Goal: Book appointment/travel/reservation

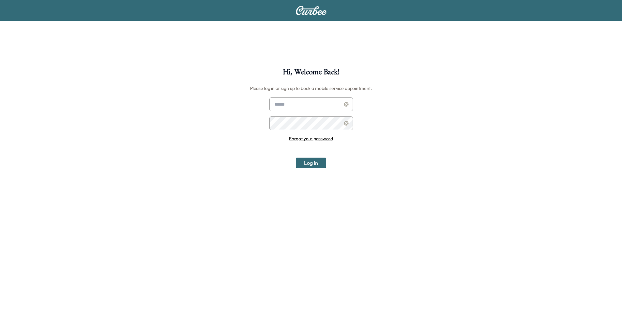
type input "**********"
click at [311, 163] on button "Log In" at bounding box center [311, 162] width 30 height 10
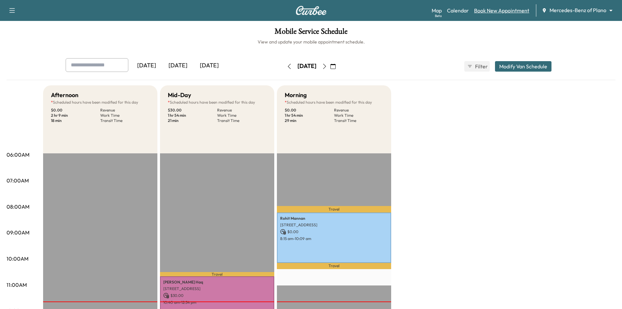
click at [515, 10] on link "Book New Appointment" at bounding box center [501, 11] width 55 height 8
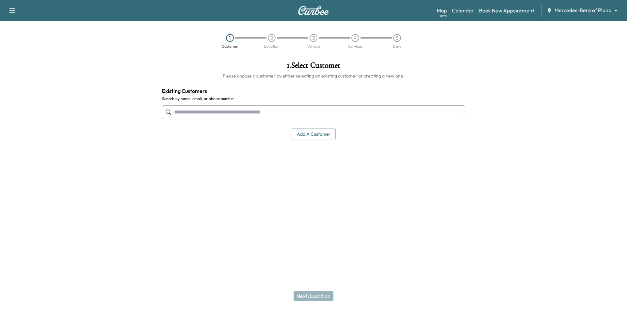
click at [334, 108] on input "text" at bounding box center [313, 112] width 303 height 14
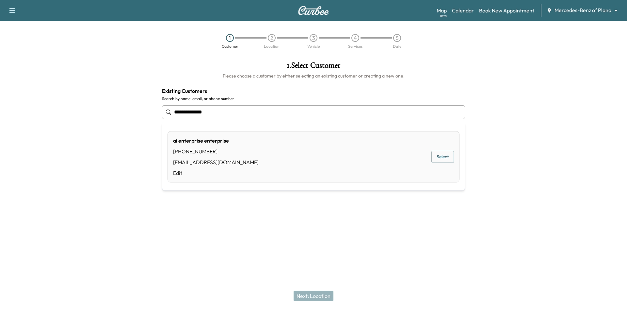
click at [440, 157] on button "Select" at bounding box center [442, 157] width 23 height 12
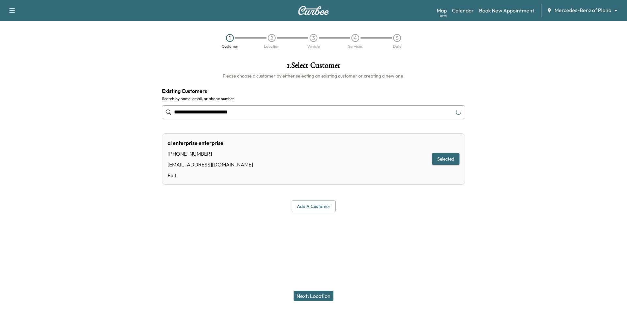
type input "**********"
drag, startPoint x: 321, startPoint y: 298, endPoint x: 323, endPoint y: 291, distance: 7.1
click at [321, 298] on button "Next: Location" at bounding box center [314, 295] width 40 height 10
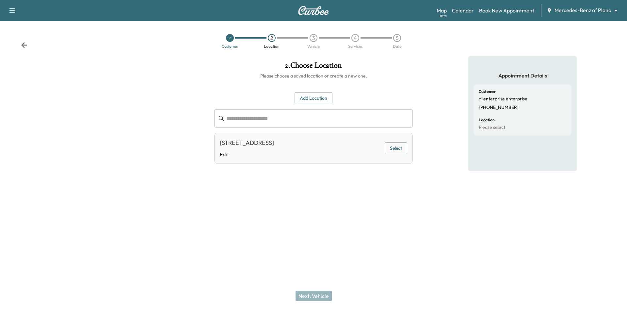
click at [392, 149] on button "Select" at bounding box center [396, 148] width 23 height 12
click at [322, 296] on button "Next: Vehicle" at bounding box center [313, 295] width 36 height 10
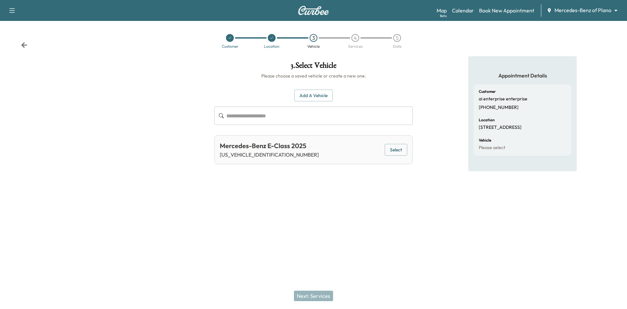
drag, startPoint x: 396, startPoint y: 151, endPoint x: 349, endPoint y: 205, distance: 70.8
click at [395, 152] on button "Select" at bounding box center [396, 150] width 23 height 12
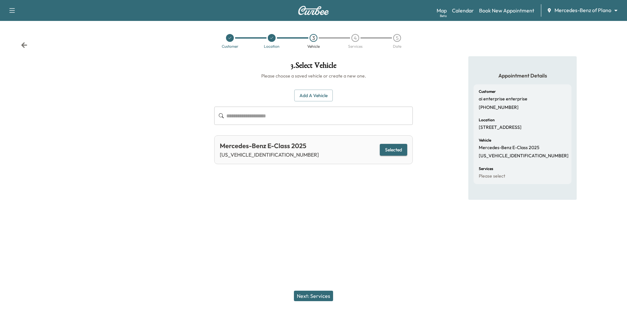
drag, startPoint x: 315, startPoint y: 300, endPoint x: 317, endPoint y: 295, distance: 5.9
click at [315, 300] on button "Next: Services" at bounding box center [313, 295] width 39 height 10
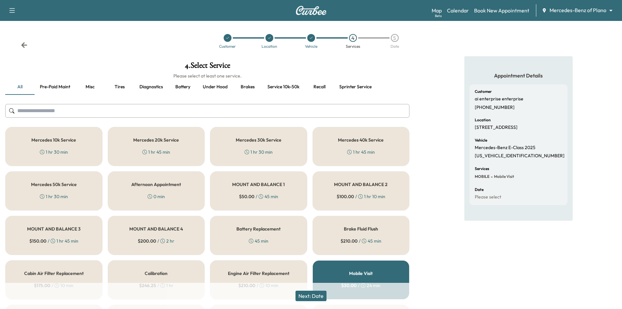
click at [89, 149] on div "Mercedes 10k Service 1 hr 30 min" at bounding box center [53, 146] width 97 height 39
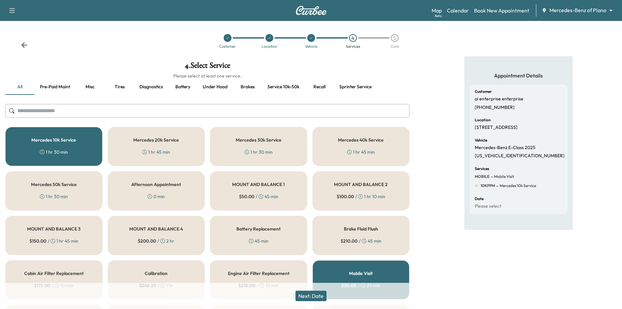
click at [310, 295] on button "Next: Date" at bounding box center [310, 295] width 31 height 10
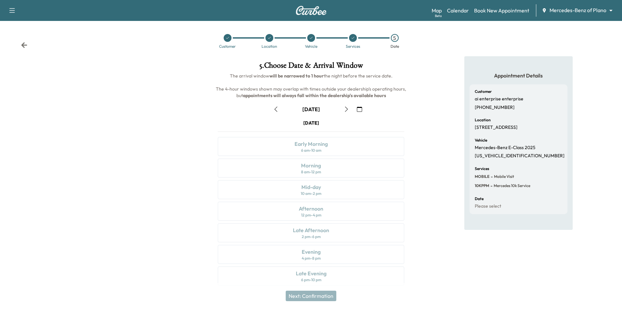
click at [347, 111] on icon "button" at bounding box center [346, 108] width 5 height 5
click at [318, 212] on div "12 pm - 4 pm" at bounding box center [311, 214] width 20 height 5
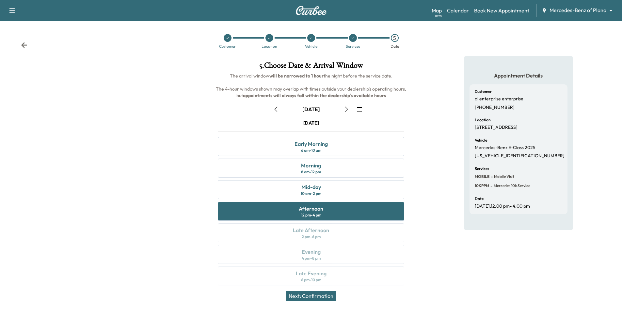
click at [311, 297] on button "Next: Confirmation" at bounding box center [311, 295] width 51 height 10
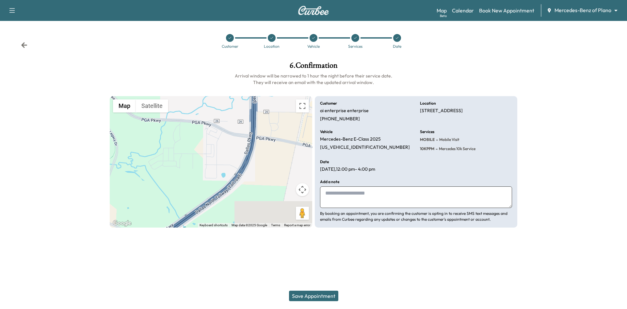
click at [327, 297] on button "Save Appointment" at bounding box center [313, 295] width 49 height 10
click at [492, 12] on link "Book New Appointment" at bounding box center [506, 11] width 55 height 8
click at [456, 10] on link "Calendar" at bounding box center [463, 11] width 22 height 8
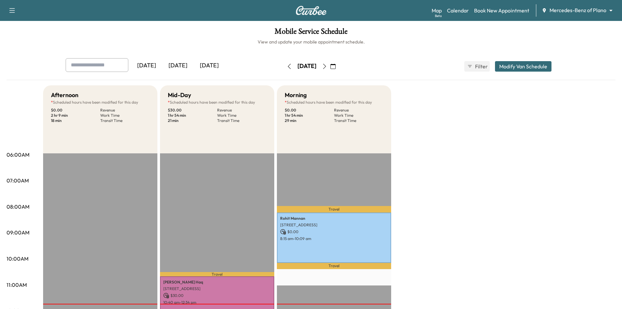
click at [327, 65] on icon "button" at bounding box center [324, 66] width 5 height 5
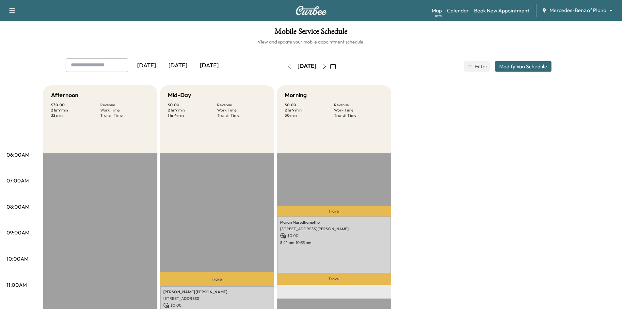
click at [327, 64] on icon "button" at bounding box center [324, 66] width 5 height 5
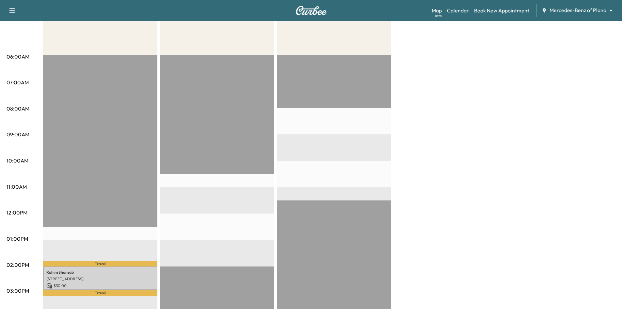
scroll to position [65, 0]
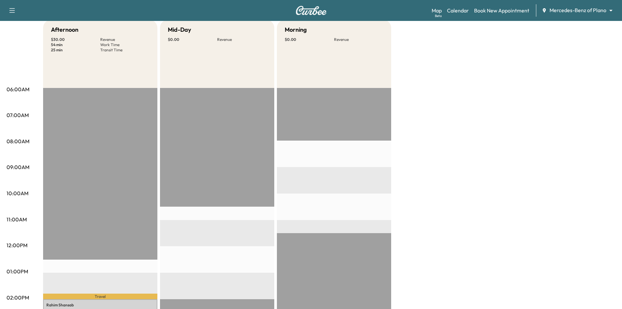
click at [247, 217] on div "EST Start" at bounding box center [217, 299] width 114 height 422
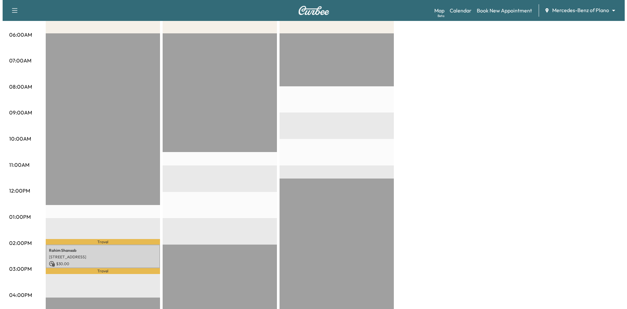
scroll to position [163, 0]
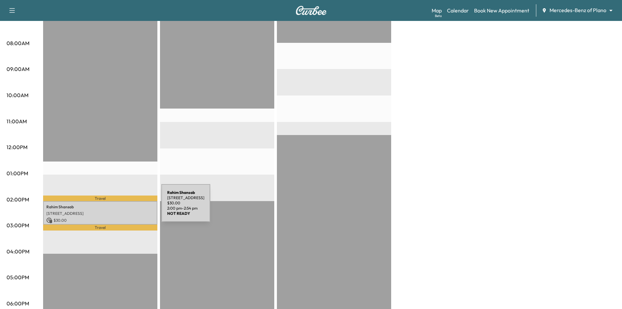
click at [112, 207] on p "Rahim Shansab" at bounding box center [100, 206] width 108 height 5
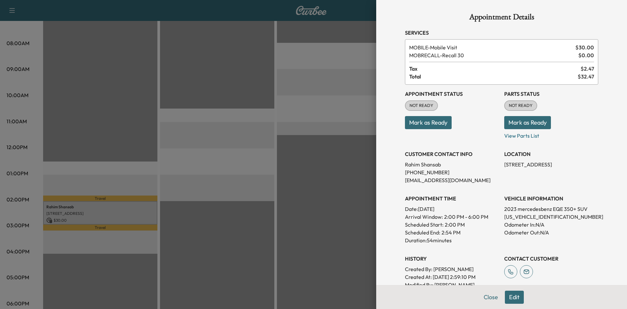
drag, startPoint x: 505, startPoint y: 293, endPoint x: 505, endPoint y: 282, distance: 10.8
click at [505, 293] on button "Edit" at bounding box center [514, 296] width 19 height 13
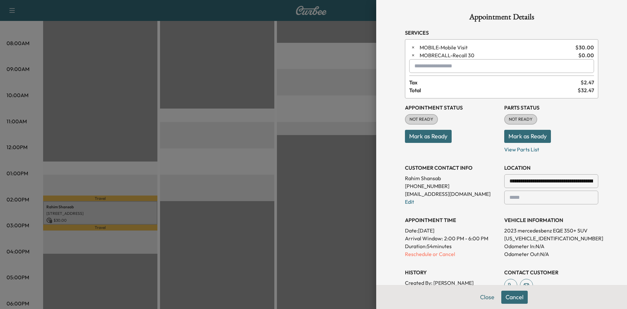
click at [436, 70] on input "text" at bounding box center [501, 66] width 185 height 14
type input "*"
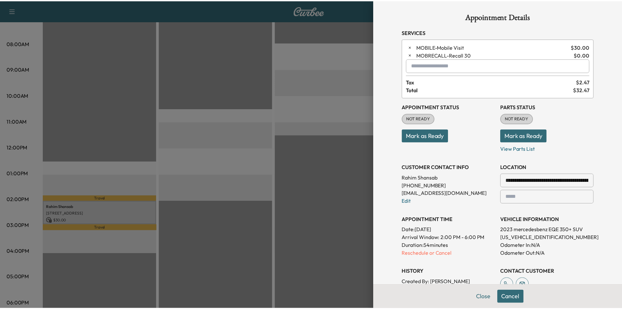
scroll to position [0, 0]
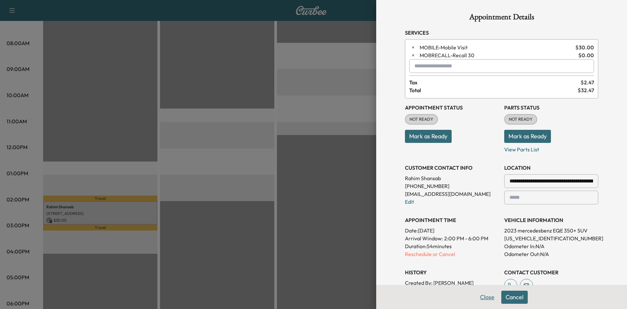
click at [478, 295] on button "Close" at bounding box center [487, 296] width 23 height 13
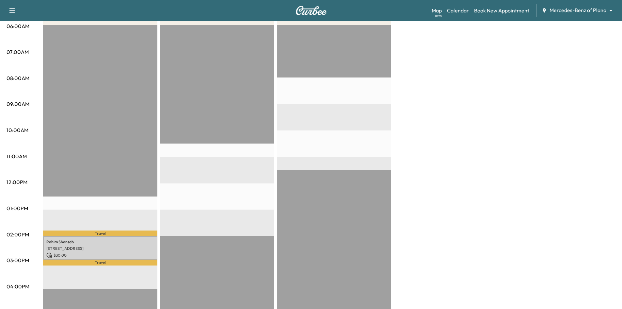
scroll to position [131, 0]
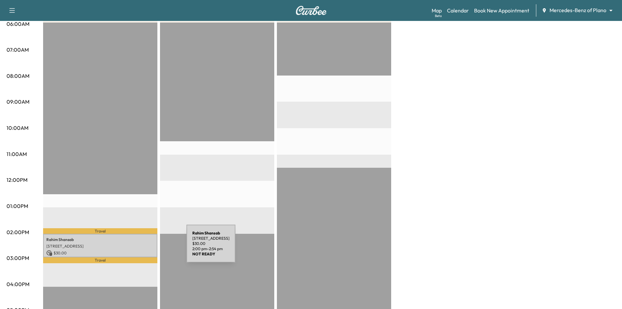
click at [137, 250] on p "$ 30.00" at bounding box center [100, 253] width 108 height 6
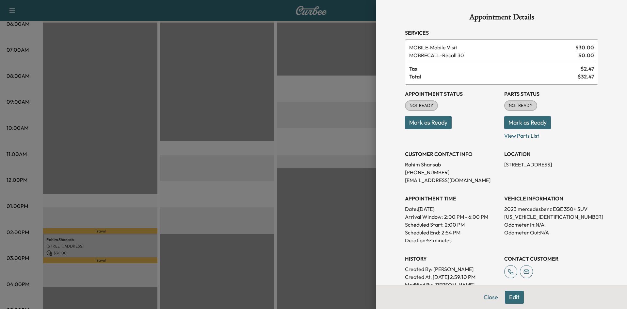
click at [525, 218] on p "4JGGM2BB6PA005121" at bounding box center [551, 217] width 94 height 8
click at [525, 219] on p "4JGGM2BB6PA005121" at bounding box center [551, 217] width 94 height 8
copy p "4JGGM2BB6PA005121"
click at [302, 141] on div at bounding box center [313, 154] width 627 height 309
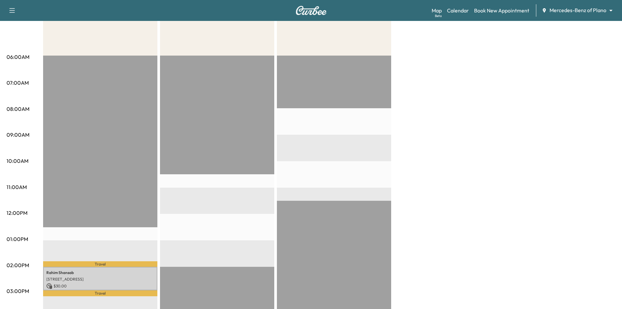
scroll to position [33, 0]
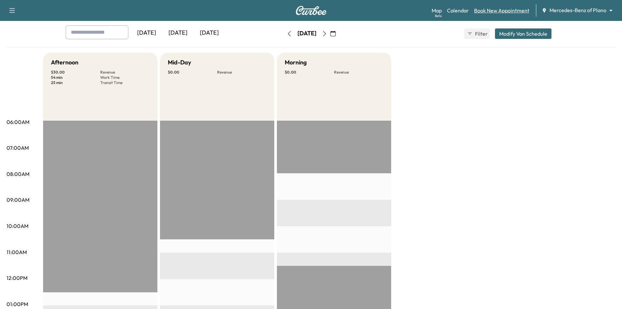
click at [488, 14] on link "Book New Appointment" at bounding box center [501, 11] width 55 height 8
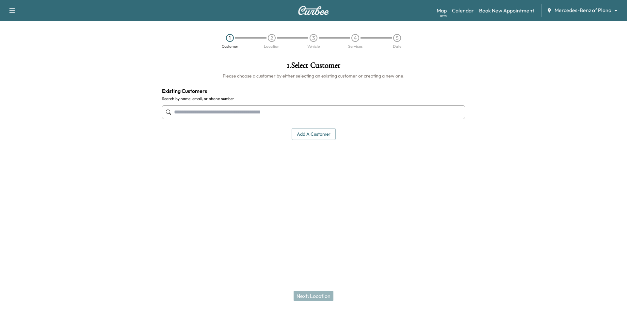
click at [268, 113] on input "text" at bounding box center [313, 112] width 303 height 14
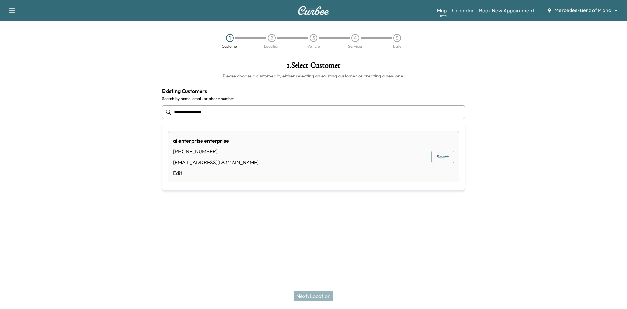
click at [437, 156] on button "Select" at bounding box center [442, 157] width 23 height 12
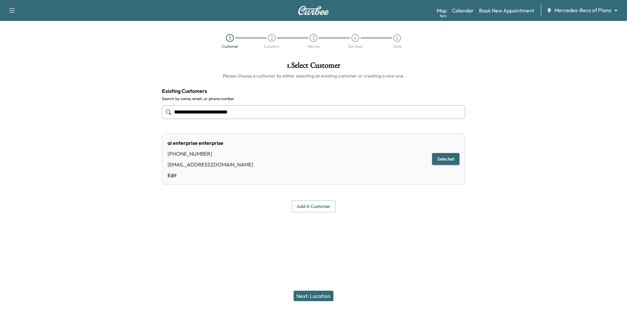
type input "**********"
drag, startPoint x: 324, startPoint y: 295, endPoint x: 340, endPoint y: 256, distance: 42.2
click at [324, 295] on button "Next: Location" at bounding box center [314, 295] width 40 height 10
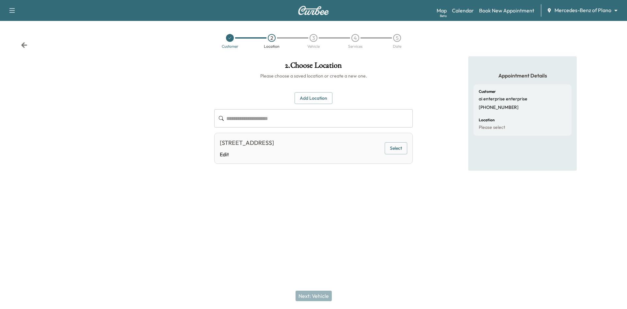
drag, startPoint x: 394, startPoint y: 149, endPoint x: 359, endPoint y: 185, distance: 50.3
click at [394, 150] on button "Select" at bounding box center [396, 148] width 23 height 12
click at [313, 294] on button "Next: Vehicle" at bounding box center [313, 295] width 36 height 10
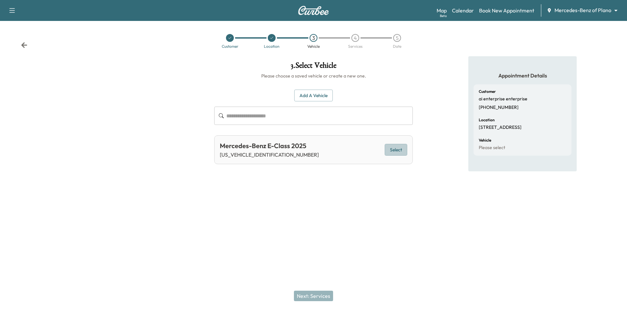
click at [396, 151] on button "Select" at bounding box center [396, 150] width 23 height 12
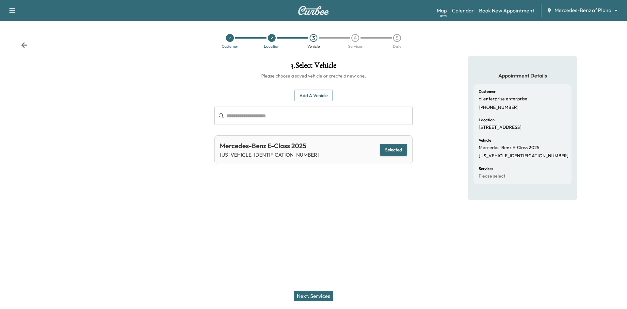
click at [312, 295] on button "Next: Services" at bounding box center [313, 295] width 39 height 10
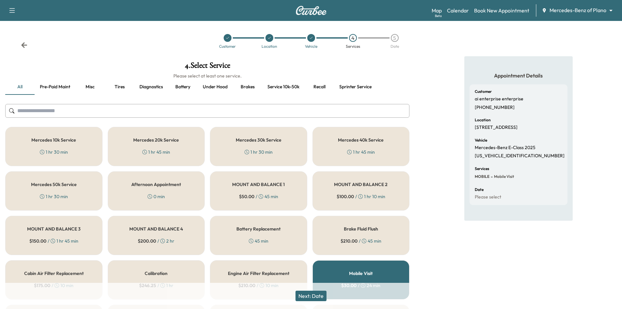
click at [66, 151] on div "1 hr 30 min" at bounding box center [54, 152] width 28 height 7
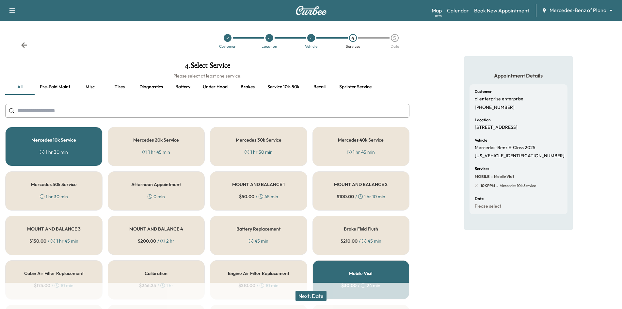
click at [317, 296] on button "Next: Date" at bounding box center [310, 295] width 31 height 10
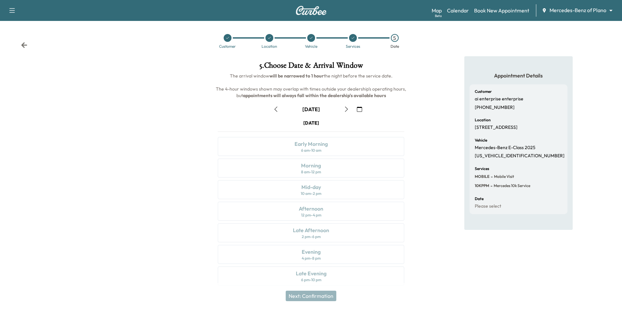
click at [347, 109] on icon "button" at bounding box center [346, 108] width 5 height 5
click at [338, 207] on div "Afternoon 12 pm - 4 pm" at bounding box center [311, 210] width 186 height 19
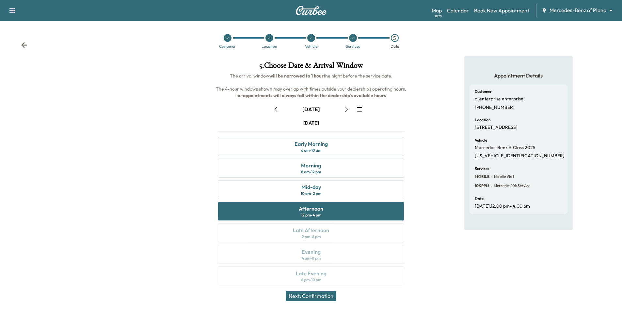
click at [311, 299] on button "Next: Confirmation" at bounding box center [311, 295] width 51 height 10
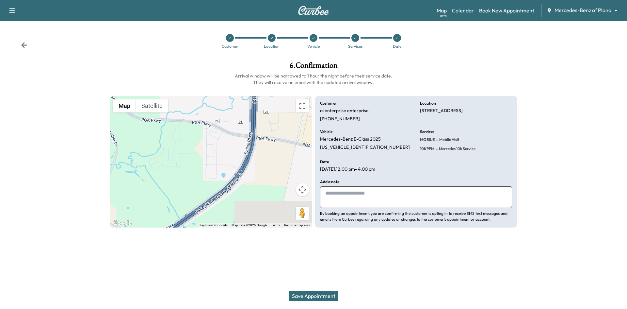
click at [320, 296] on button "Save Appointment" at bounding box center [313, 295] width 49 height 10
click at [461, 13] on link "Calendar" at bounding box center [463, 11] width 22 height 8
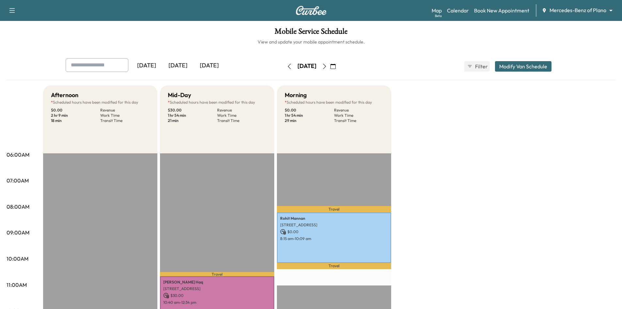
click at [327, 65] on icon "button" at bounding box center [324, 66] width 5 height 5
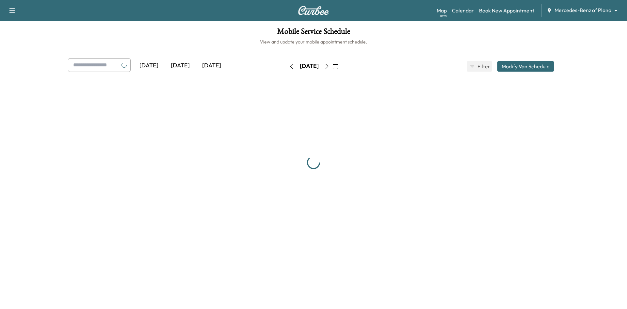
click at [329, 65] on icon "button" at bounding box center [326, 66] width 5 height 5
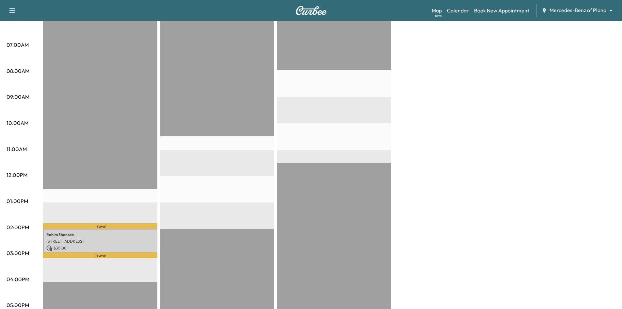
scroll to position [196, 0]
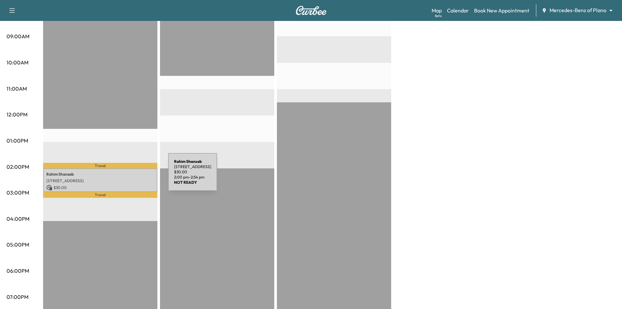
click at [119, 178] on p "413 Adventurous Shield Drive, Lewisville, TX 75056, US" at bounding box center [100, 180] width 108 height 5
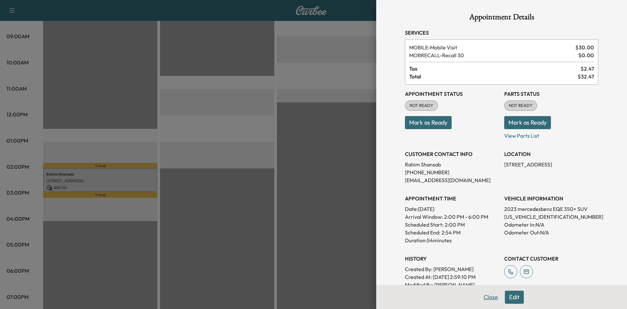
click at [487, 296] on button "Close" at bounding box center [490, 296] width 23 height 13
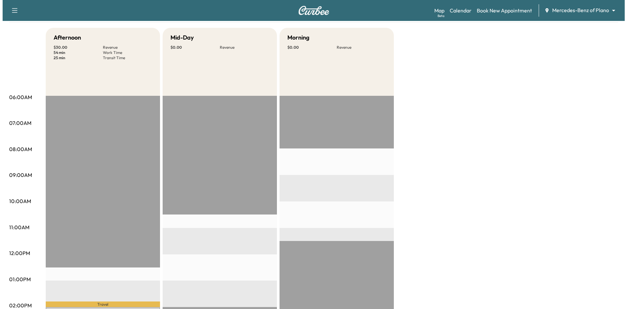
scroll to position [0, 0]
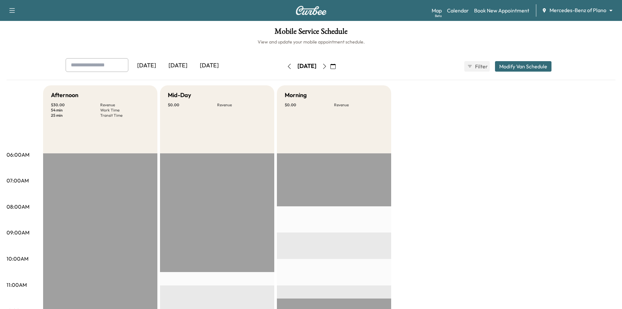
click at [233, 129] on div "Mid-Day $ 0.00 Revenue" at bounding box center [217, 119] width 114 height 68
click at [511, 63] on button "Modify Van Schedule" at bounding box center [523, 66] width 56 height 10
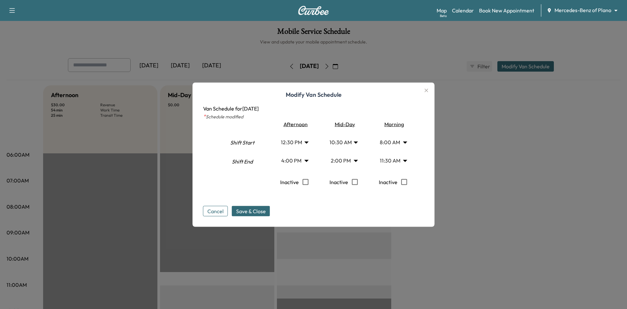
click at [356, 143] on body "Support Log Out Map Beta Calendar Book New Appointment Mercedes-Benz of Plano *…" at bounding box center [313, 154] width 627 height 309
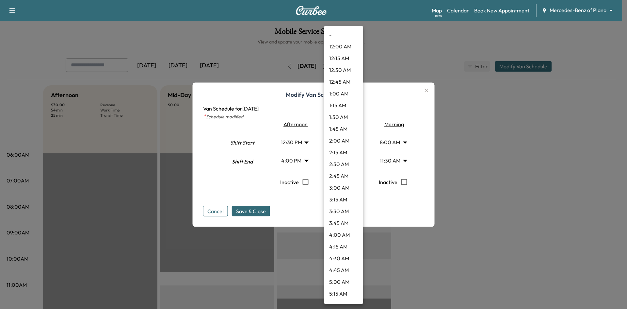
scroll to position [375, 0]
click at [347, 141] on li "10:00 AM" at bounding box center [343, 141] width 39 height 12
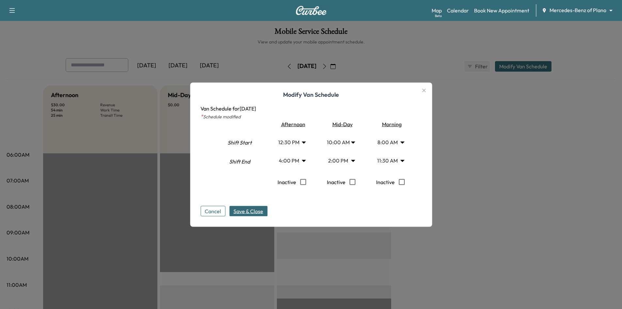
click at [259, 214] on span "Save & Close" at bounding box center [248, 211] width 30 height 8
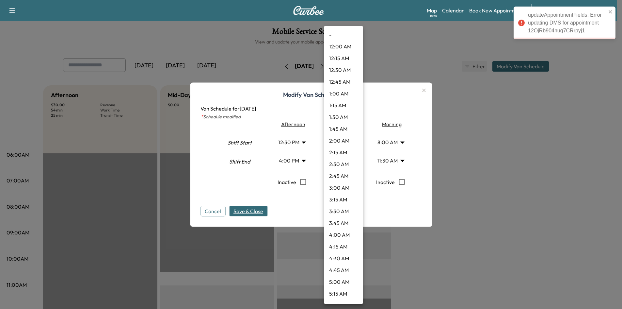
click at [354, 142] on body "updateAppointmentFields: Error updating DMS for appointment 12OjRb904nuq7CRrpyj…" at bounding box center [311, 154] width 622 height 309
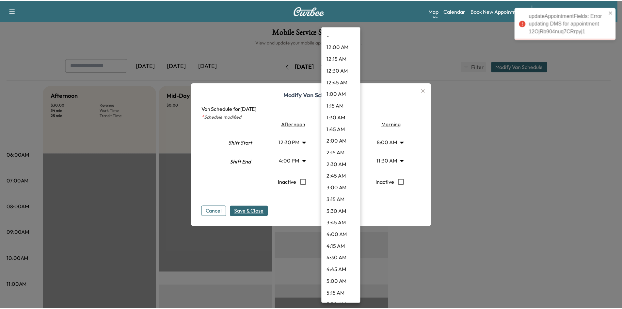
scroll to position [352, 0]
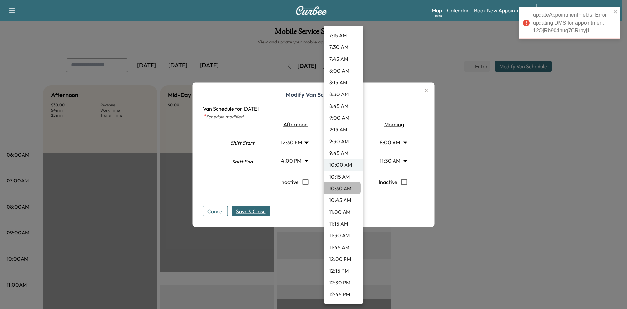
drag, startPoint x: 342, startPoint y: 188, endPoint x: 348, endPoint y: 188, distance: 6.9
click at [342, 188] on li "10:30 AM" at bounding box center [343, 188] width 39 height 12
type input "****"
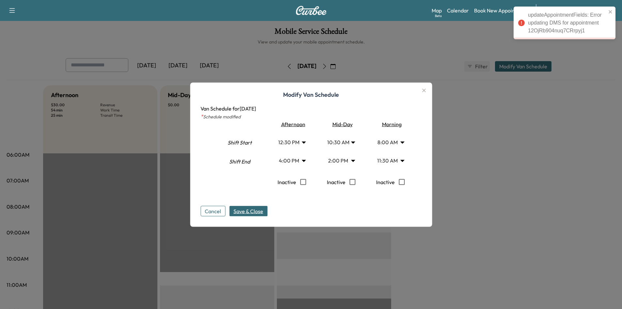
click at [250, 209] on span "Save & Close" at bounding box center [248, 211] width 30 height 8
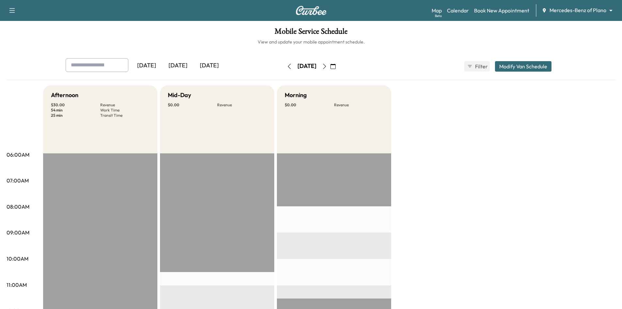
click at [327, 66] on icon "button" at bounding box center [324, 66] width 5 height 5
click at [284, 67] on button "button" at bounding box center [289, 66] width 11 height 10
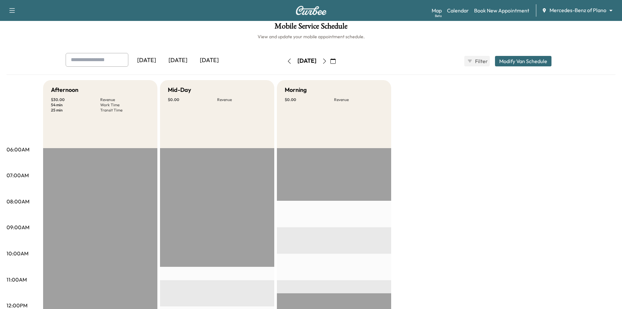
scroll to position [131, 0]
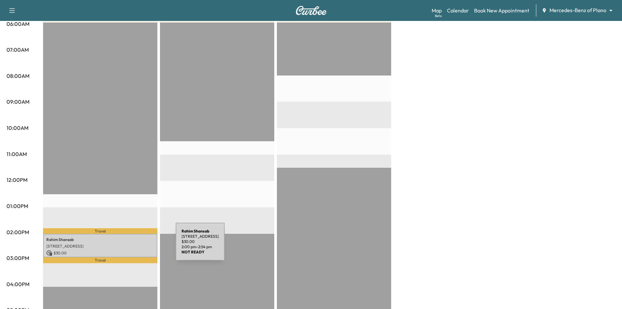
click at [127, 243] on p "413 Adventurous Shield Drive, Lewisville, TX 75056, US" at bounding box center [100, 245] width 108 height 5
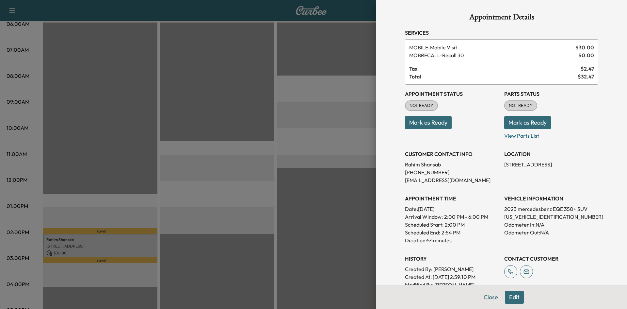
click at [504, 215] on p "4JGGM2BB6PA005121" at bounding box center [551, 217] width 94 height 8
copy p "4JGGM2BB6PA005121"
drag, startPoint x: 341, startPoint y: 154, endPoint x: 285, endPoint y: 125, distance: 63.2
click at [338, 152] on div at bounding box center [313, 154] width 627 height 309
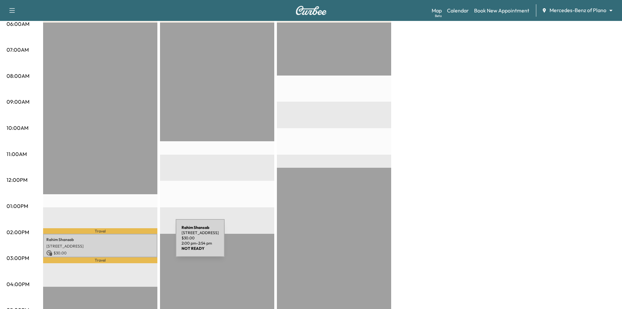
click at [127, 243] on p "413 Adventurous Shield Drive, Lewisville, TX 75056, US" at bounding box center [100, 245] width 108 height 5
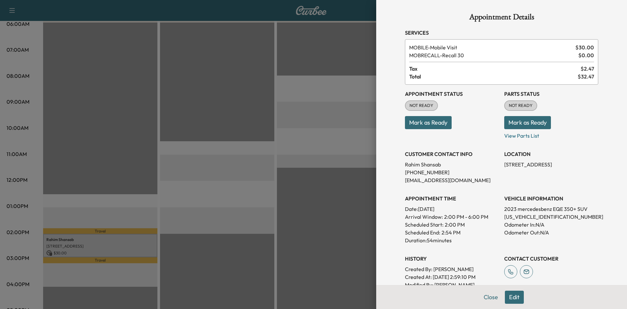
click at [534, 218] on p "4JGGM2BB6PA005121" at bounding box center [551, 217] width 94 height 8
copy p "4JGGM2BB6PA005121"
click at [298, 133] on div at bounding box center [313, 154] width 627 height 309
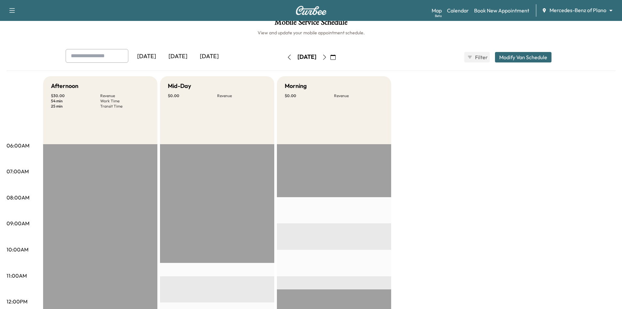
scroll to position [0, 0]
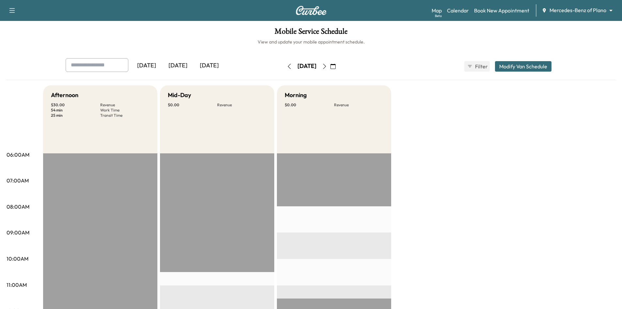
click at [181, 65] on div "[DATE]" at bounding box center [177, 65] width 31 height 15
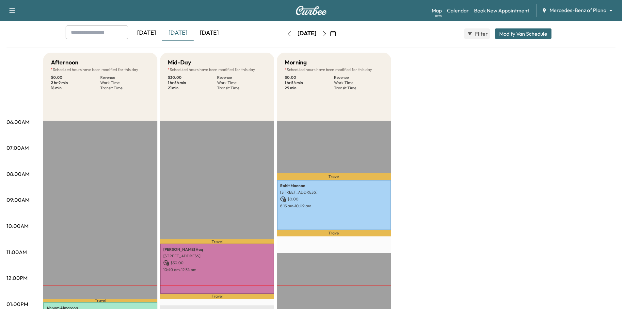
scroll to position [65, 0]
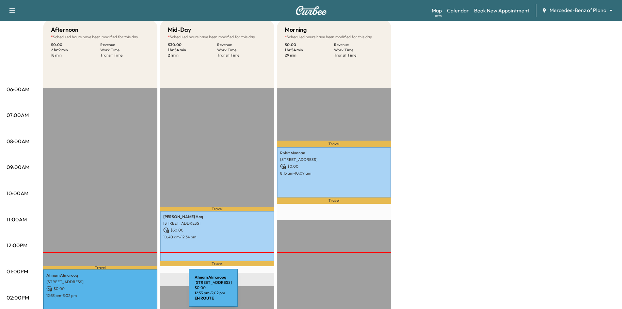
click at [136, 290] on div "Ahnam Almarooq 6404 International Pkwy, Plano, TX 75093, USA $ 0.00 12:53 pm - …" at bounding box center [100, 297] width 114 height 57
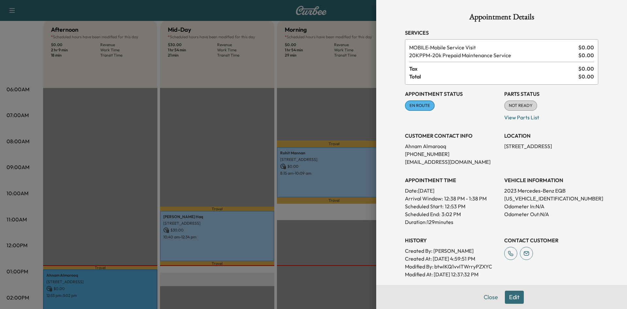
click at [513, 198] on p "W1N9M0CB8PN057416" at bounding box center [551, 198] width 94 height 8
copy p "W1N9M0CB8PN057416"
click at [231, 105] on div at bounding box center [313, 154] width 627 height 309
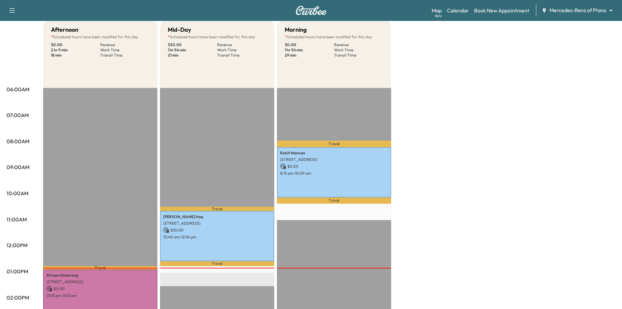
scroll to position [0, 0]
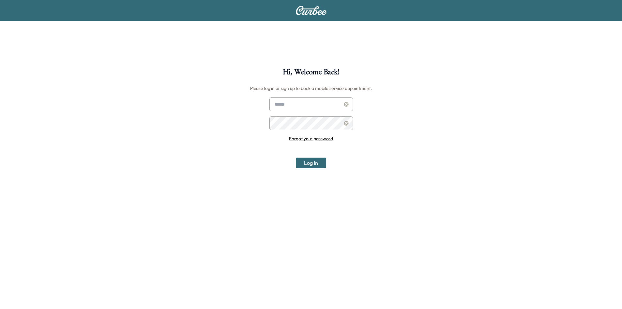
type input "**********"
click at [307, 158] on button "Log In" at bounding box center [311, 162] width 30 height 10
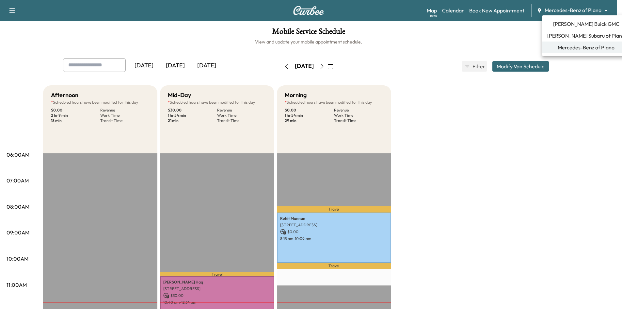
click at [610, 9] on body "Support Log Out Map Beta Calendar Book New Appointment Mercedes-Benz of Plano *…" at bounding box center [311, 154] width 622 height 309
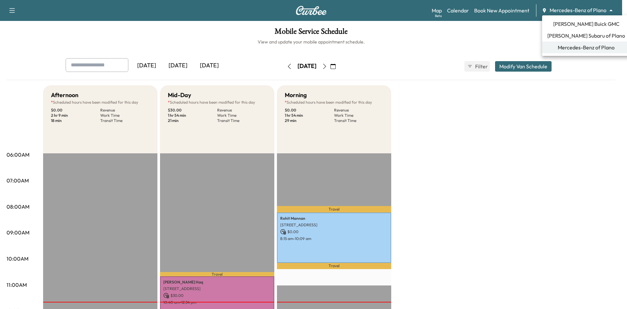
click at [584, 24] on span "[PERSON_NAME] Buick GMC" at bounding box center [586, 24] width 66 height 8
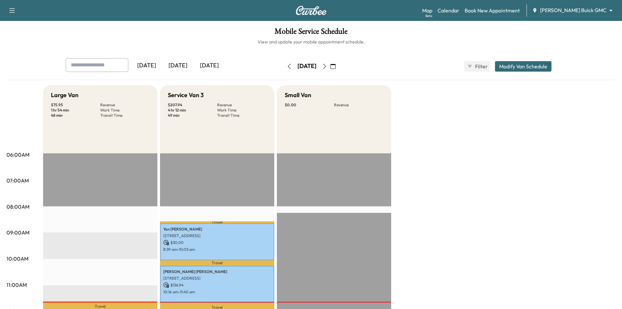
click at [327, 68] on icon "button" at bounding box center [324, 66] width 5 height 5
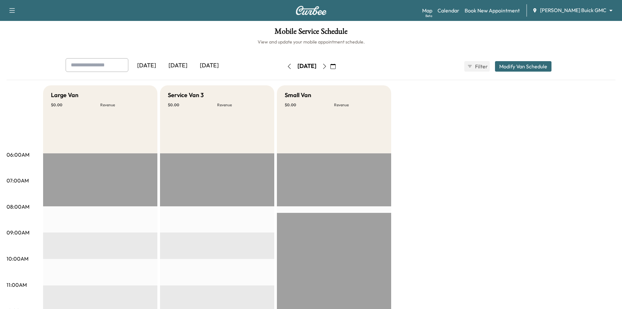
click at [327, 68] on icon "button" at bounding box center [324, 66] width 5 height 5
click at [588, 10] on body "Support Log Out Map Beta Calendar Book New Appointment Ewing Buick GMC ********…" at bounding box center [311, 154] width 622 height 309
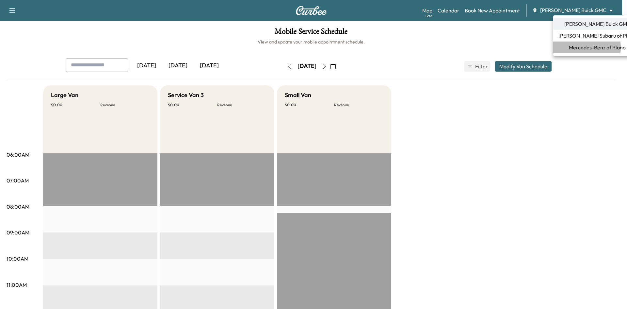
drag, startPoint x: 575, startPoint y: 48, endPoint x: 578, endPoint y: 50, distance: 3.7
click at [578, 50] on span "Mercedes-Benz of Plano" at bounding box center [597, 47] width 57 height 8
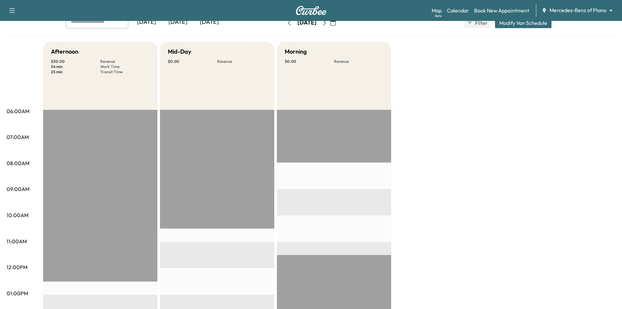
scroll to position [98, 0]
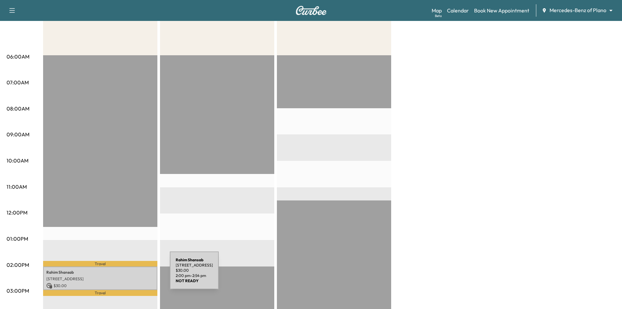
click at [121, 276] on p "413 Adventurous Shield Drive, Lewisville, TX 75056, US" at bounding box center [100, 278] width 108 height 5
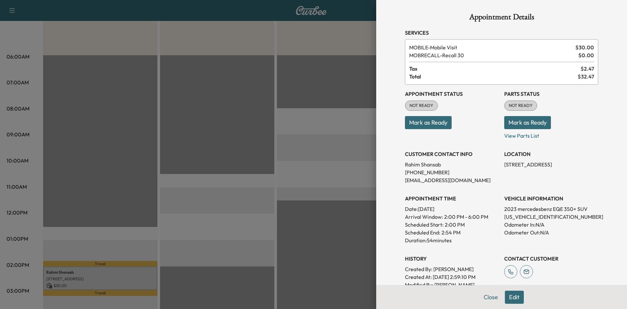
click at [512, 295] on button "Edit" at bounding box center [514, 296] width 19 height 13
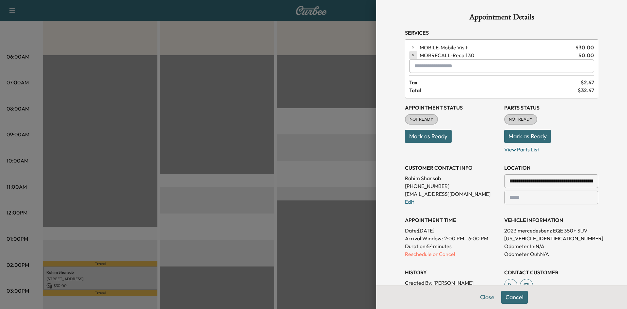
click at [411, 56] on icon "button" at bounding box center [413, 55] width 5 height 5
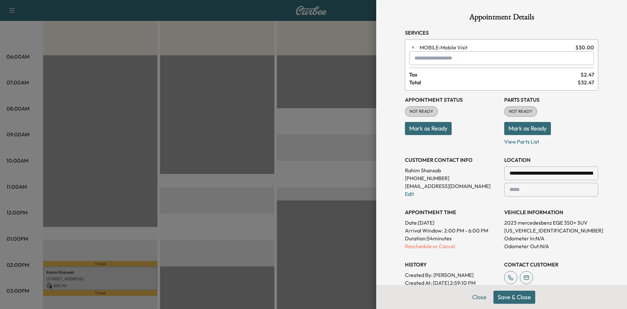
click at [496, 297] on button "Save & Close" at bounding box center [514, 296] width 42 height 13
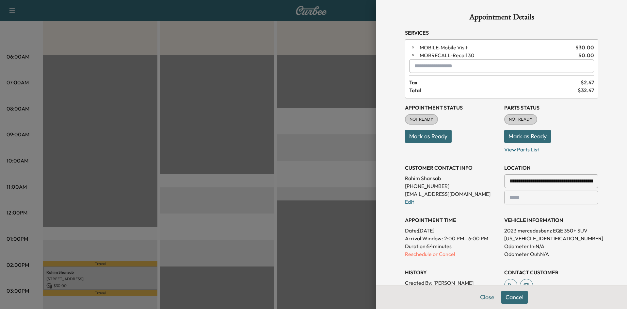
drag, startPoint x: 270, startPoint y: 77, endPoint x: 284, endPoint y: 111, distance: 36.6
click at [271, 77] on div at bounding box center [313, 154] width 627 height 309
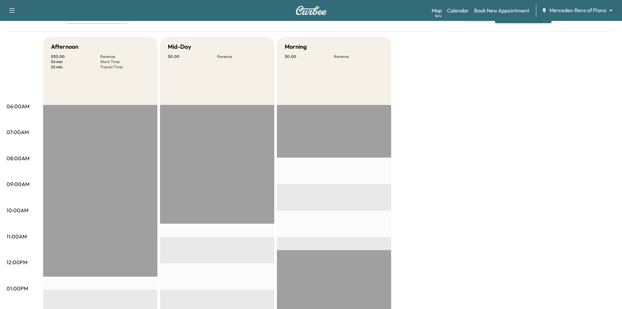
scroll to position [0, 0]
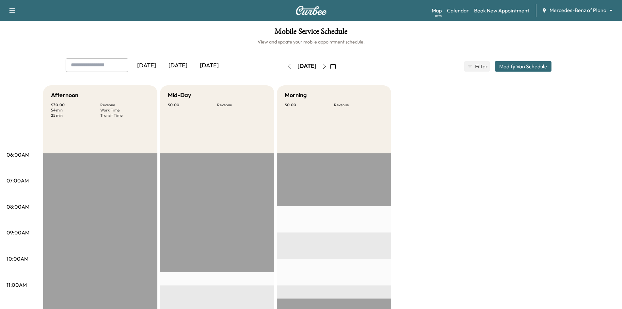
click at [598, 7] on body "Support Log Out Map Beta Calendar Book New Appointment Mercedes-Benz of Plano *…" at bounding box center [311, 154] width 622 height 309
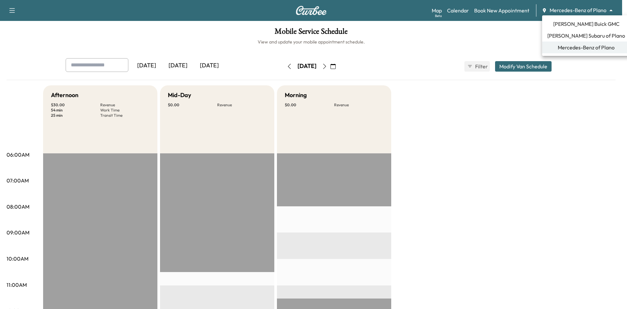
click at [580, 26] on span "[PERSON_NAME] Buick GMC" at bounding box center [586, 24] width 66 height 8
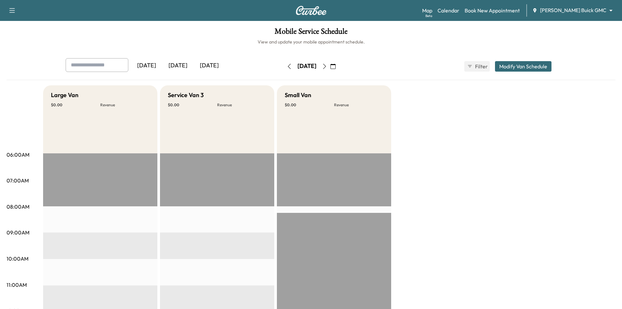
drag, startPoint x: 171, startPoint y: 64, endPoint x: 183, endPoint y: 68, distance: 13.1
click at [172, 65] on div "[DATE]" at bounding box center [177, 65] width 31 height 15
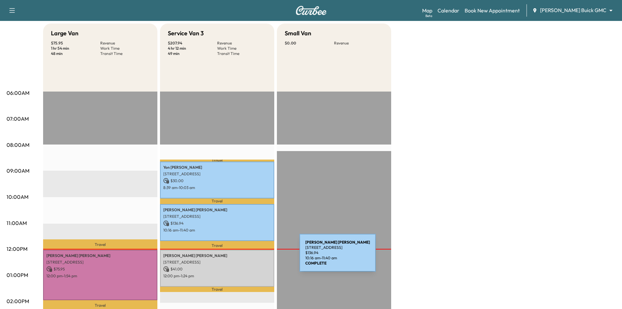
scroll to position [163, 0]
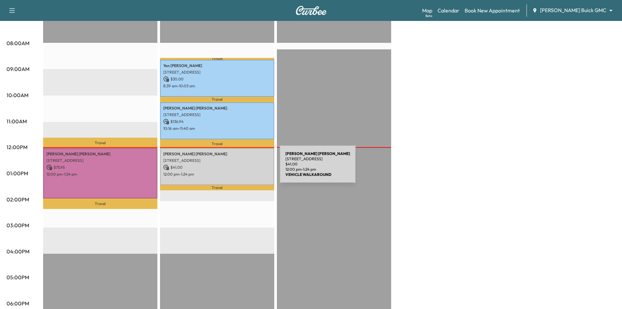
click at [231, 167] on p "$ 41.00" at bounding box center [217, 167] width 108 height 6
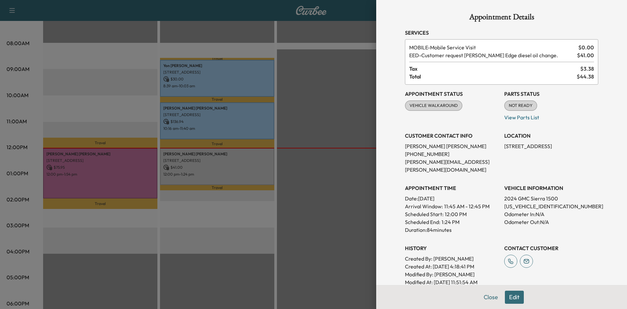
click at [529, 202] on p "3GTUUEE81RG342289" at bounding box center [551, 206] width 94 height 8
copy p "3GTUUEE81RG342289"
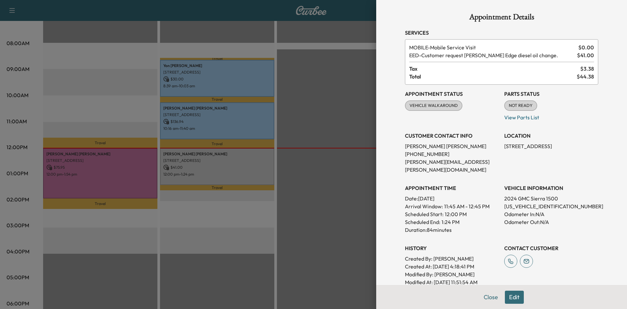
click at [257, 37] on div at bounding box center [313, 154] width 627 height 309
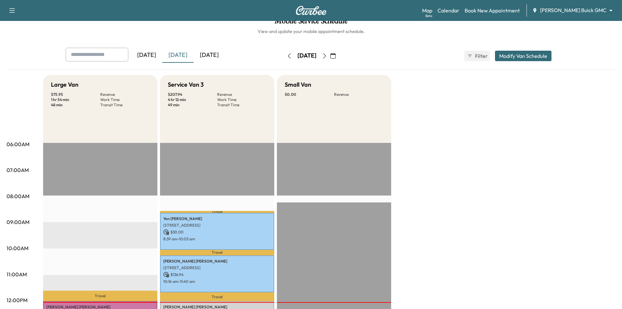
scroll to position [0, 0]
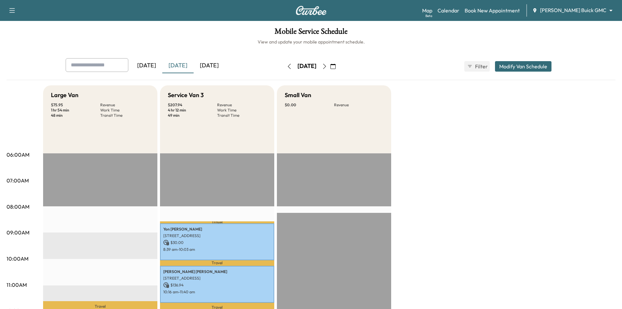
click at [218, 65] on div "[DATE]" at bounding box center [209, 65] width 31 height 15
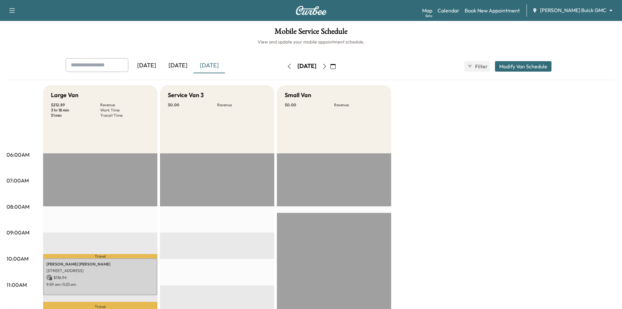
click at [187, 64] on div "[DATE]" at bounding box center [177, 65] width 31 height 15
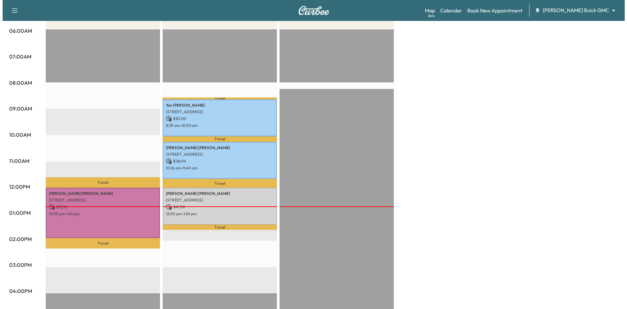
scroll to position [131, 0]
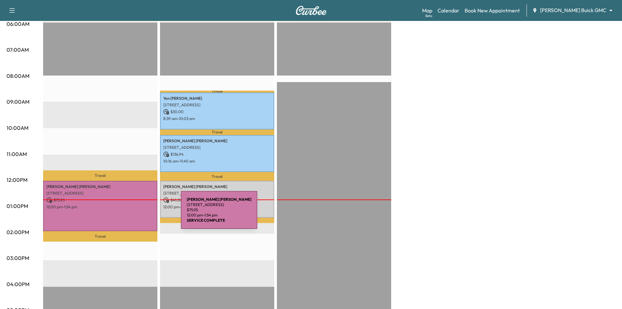
click at [132, 213] on div "Mary Howell 3520 Oak Lawn Ave, Dallas, TX 75219, USA $ 75.95 12:00 pm - 1:54 pm" at bounding box center [100, 206] width 114 height 50
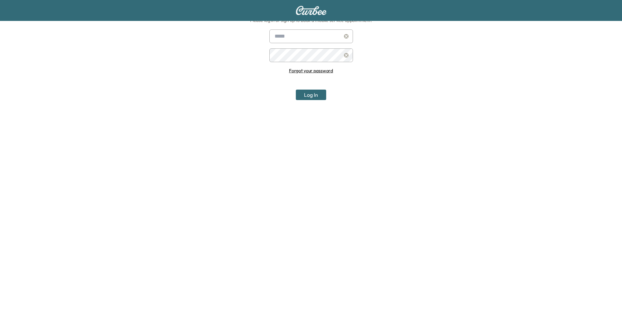
scroll to position [68, 0]
type input "**********"
click at [318, 97] on button "Log In" at bounding box center [311, 94] width 30 height 10
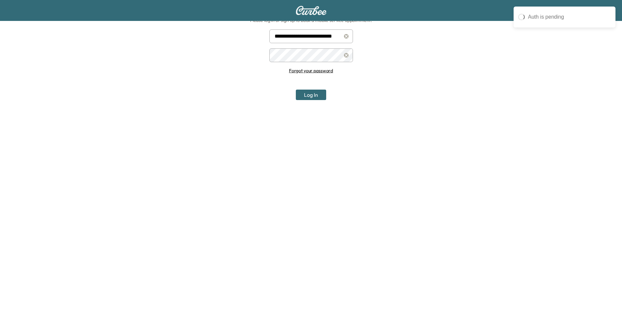
scroll to position [0, 0]
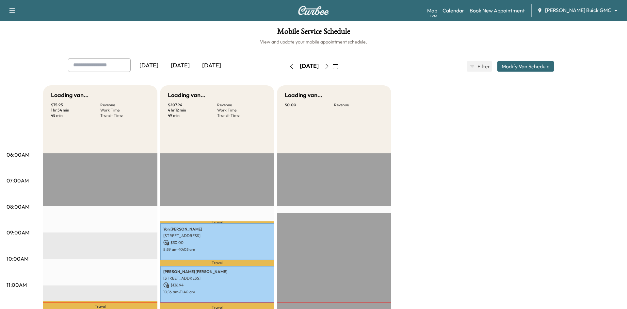
click at [590, 10] on body "Support Log Out Map Beta Calendar Book New Appointment Ewing Buick GMC ********…" at bounding box center [313, 154] width 627 height 309
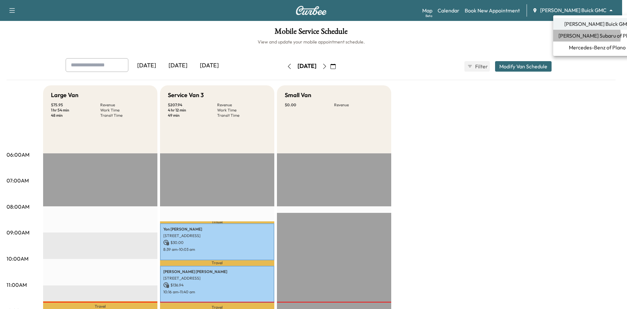
click at [576, 36] on span "[PERSON_NAME] Subaru of Plano" at bounding box center [597, 36] width 78 height 8
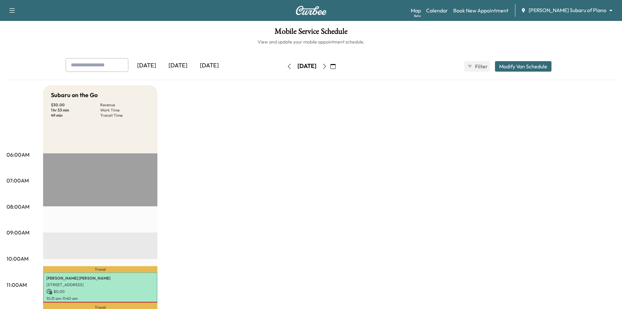
click at [327, 65] on icon "button" at bounding box center [324, 66] width 5 height 5
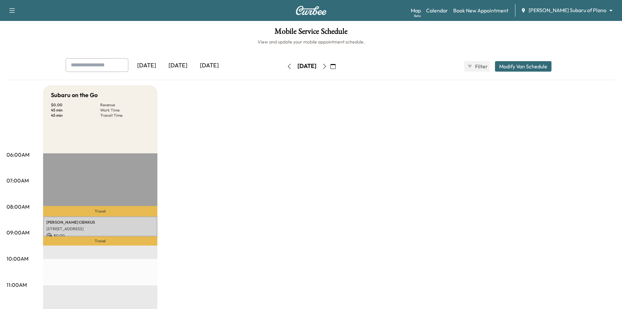
click at [327, 66] on icon "button" at bounding box center [324, 66] width 5 height 5
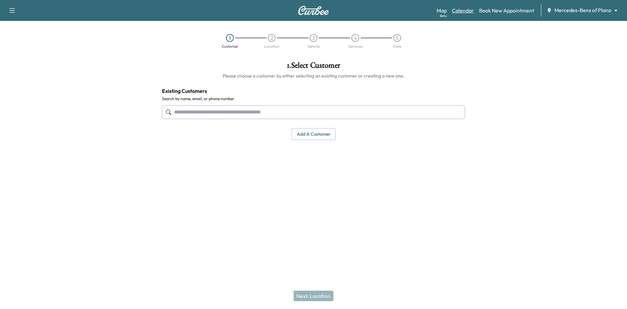
click at [462, 10] on link "Calendar" at bounding box center [463, 11] width 22 height 8
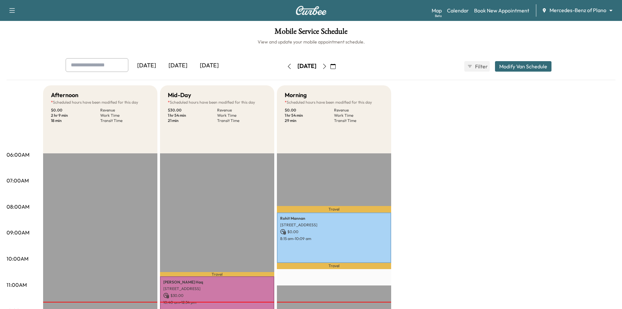
click at [327, 67] on icon "button" at bounding box center [324, 66] width 5 height 5
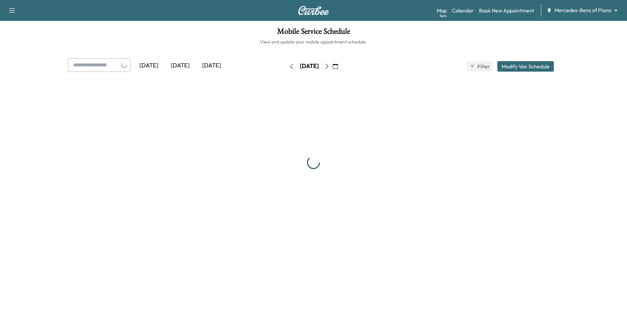
click at [332, 67] on button "button" at bounding box center [326, 66] width 11 height 10
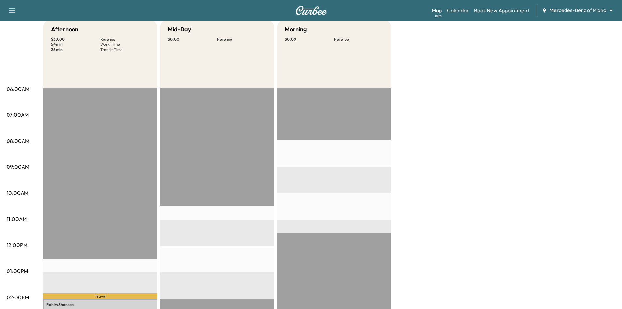
scroll to position [65, 0]
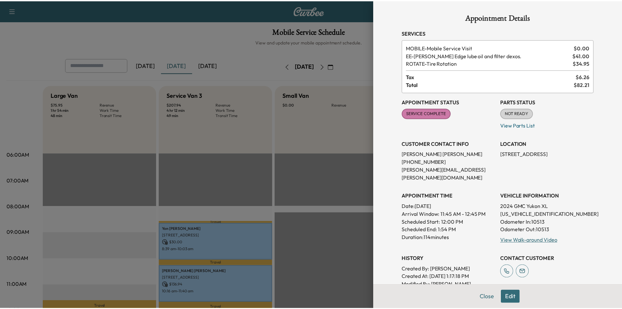
scroll to position [131, 0]
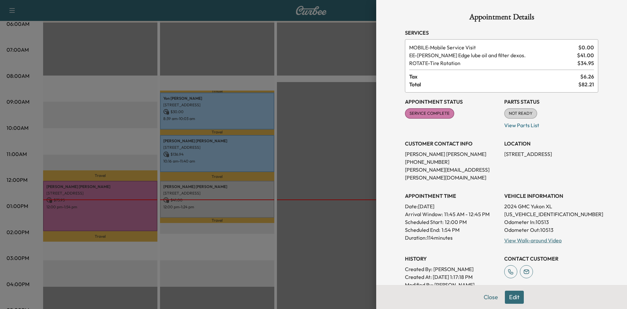
click at [225, 70] on div at bounding box center [313, 154] width 627 height 309
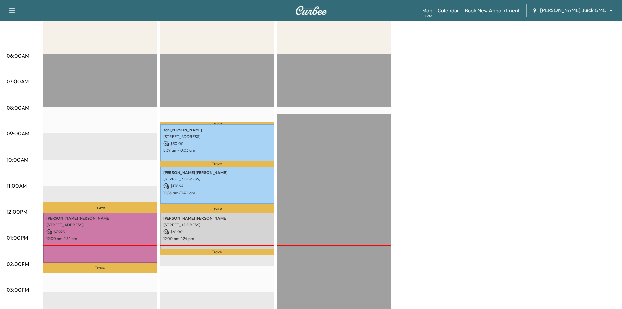
scroll to position [0, 0]
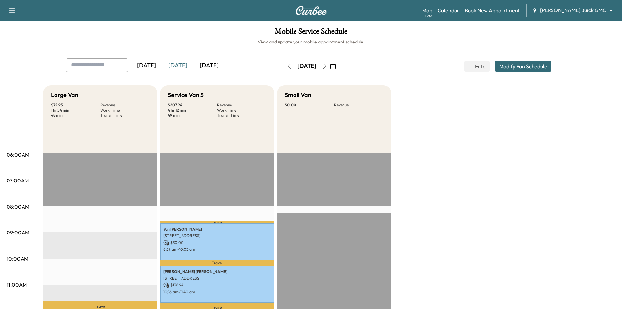
click at [336, 68] on icon "button" at bounding box center [332, 66] width 5 height 5
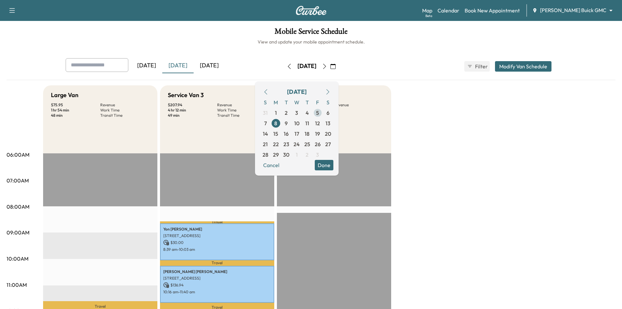
click at [319, 114] on span "5" at bounding box center [317, 113] width 3 height 8
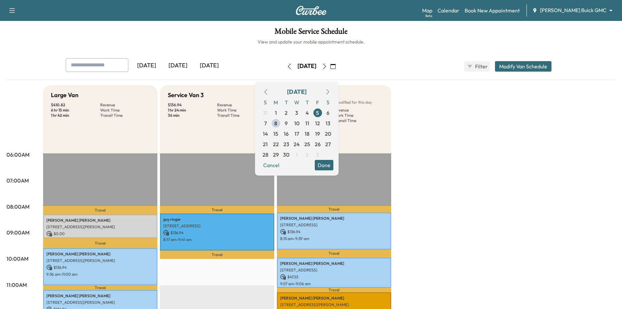
drag, startPoint x: 338, startPoint y: 163, endPoint x: 341, endPoint y: 160, distance: 4.3
click at [333, 163] on button "Done" at bounding box center [324, 165] width 19 height 10
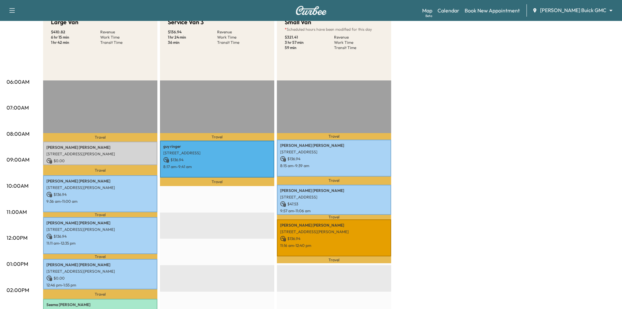
scroll to position [65, 0]
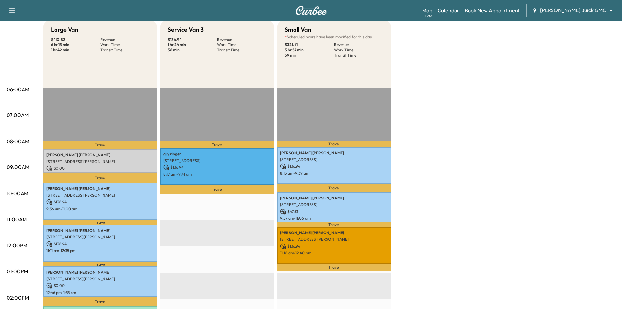
click at [254, 223] on div "Travel [PERSON_NAME] [STREET_ADDRESS] $ 136.94 8:17 am - 9:41 am Travel EST Sta…" at bounding box center [217, 299] width 114 height 422
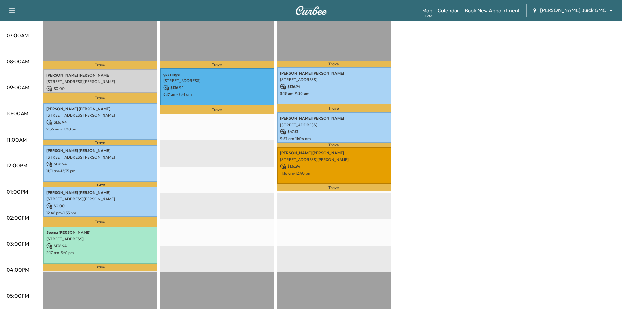
scroll to position [131, 0]
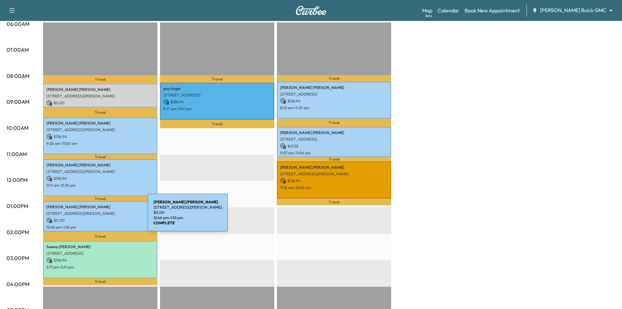
click at [101, 213] on p "[STREET_ADDRESS][PERSON_NAME]" at bounding box center [100, 213] width 108 height 5
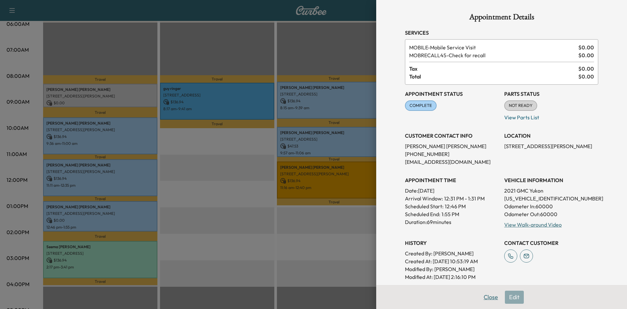
click at [481, 296] on button "Close" at bounding box center [490, 296] width 23 height 13
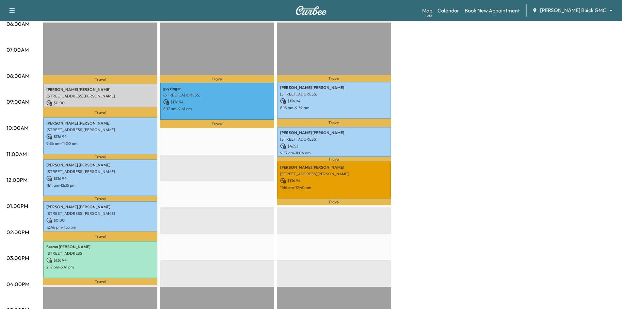
scroll to position [0, 0]
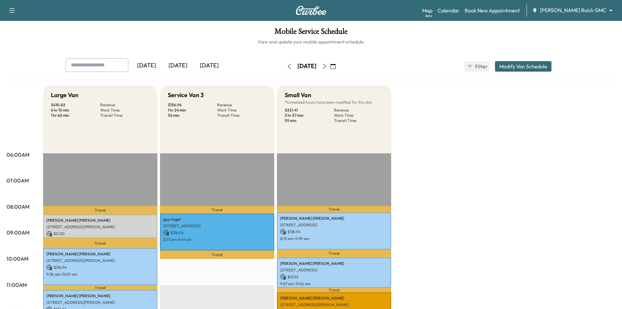
drag, startPoint x: 181, startPoint y: 70, endPoint x: 148, endPoint y: 44, distance: 41.2
click at [180, 67] on div "[DATE]" at bounding box center [177, 65] width 31 height 15
